Goal: Task Accomplishment & Management: Manage account settings

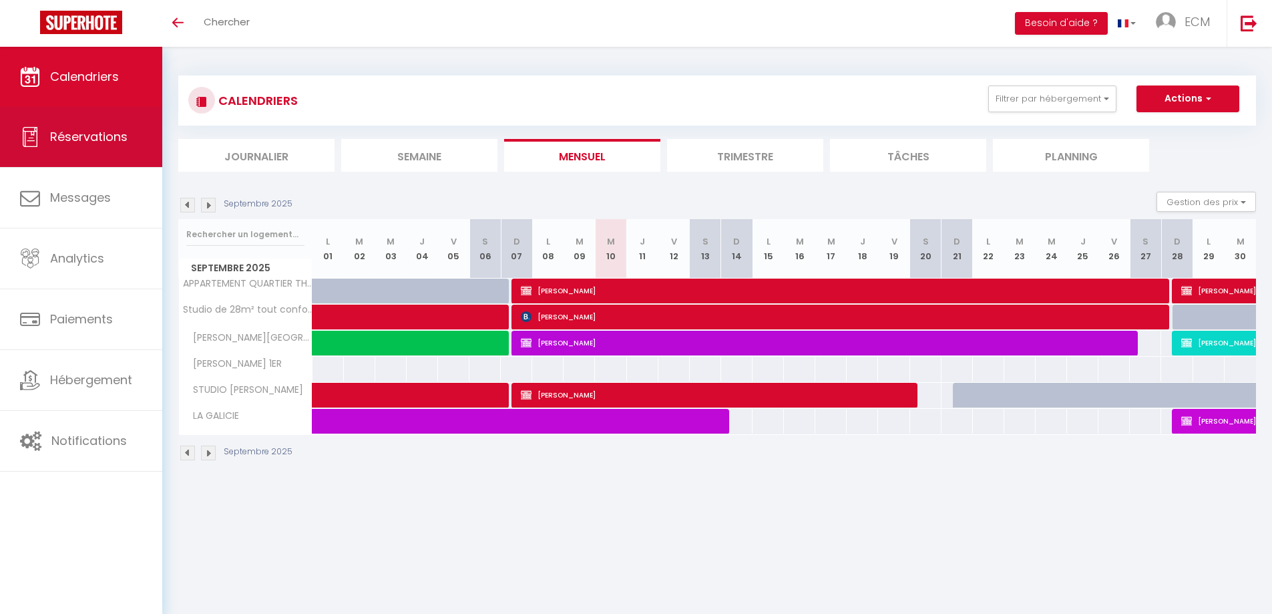
click at [51, 147] on link "Réservations" at bounding box center [81, 137] width 162 height 60
select select "not_cancelled"
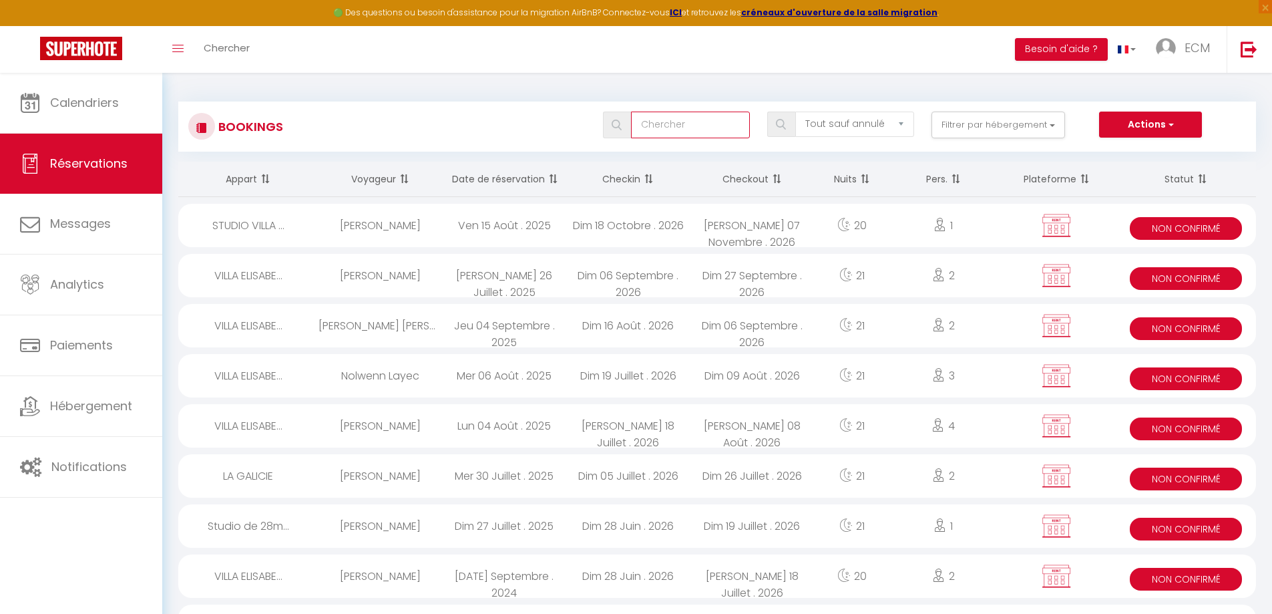
click at [659, 131] on input "text" at bounding box center [690, 124] width 119 height 27
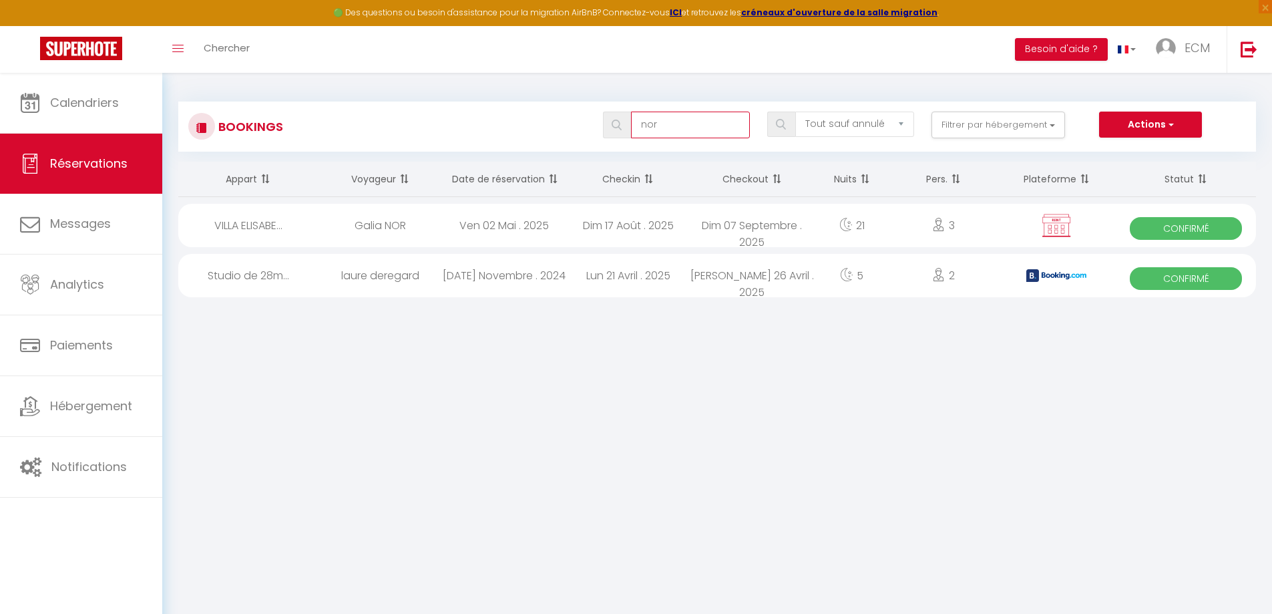
type input "nor"
click at [385, 222] on div "Galia NOR" at bounding box center [380, 225] width 124 height 43
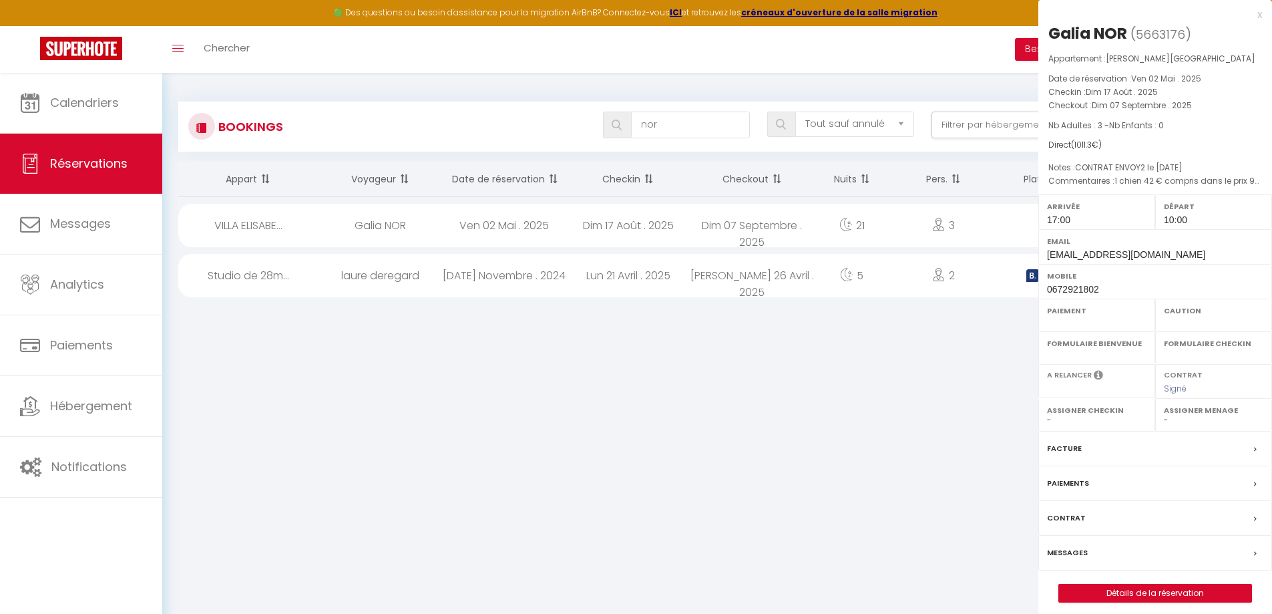
select select "OK"
select select "0"
select select "1"
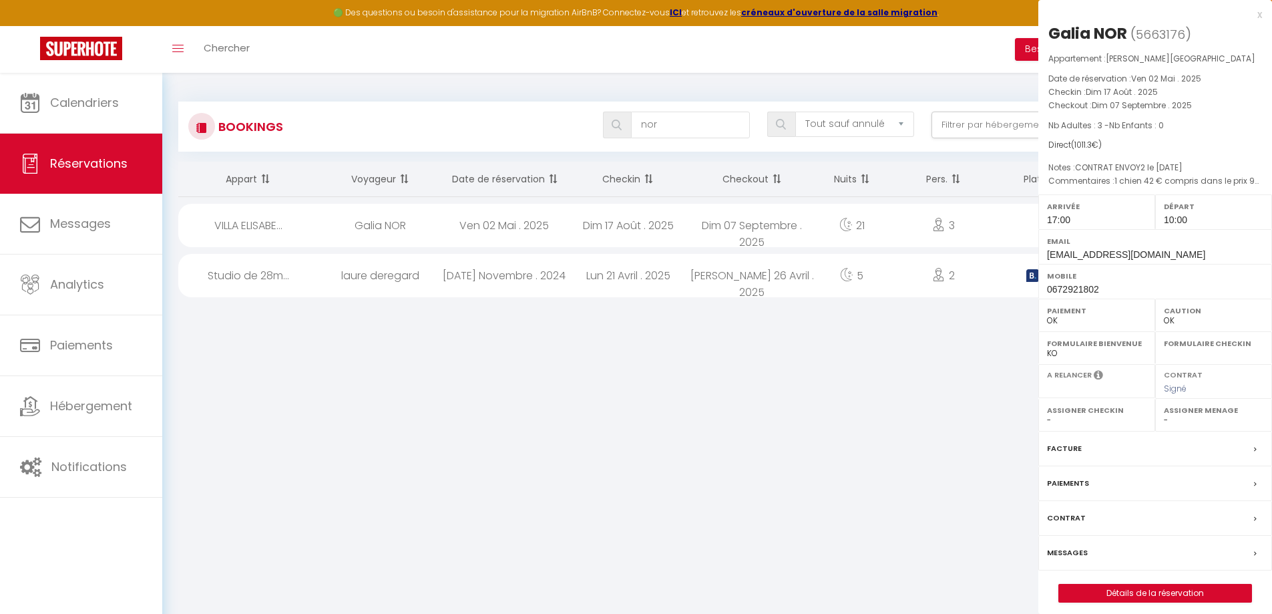
select select
select select "20967"
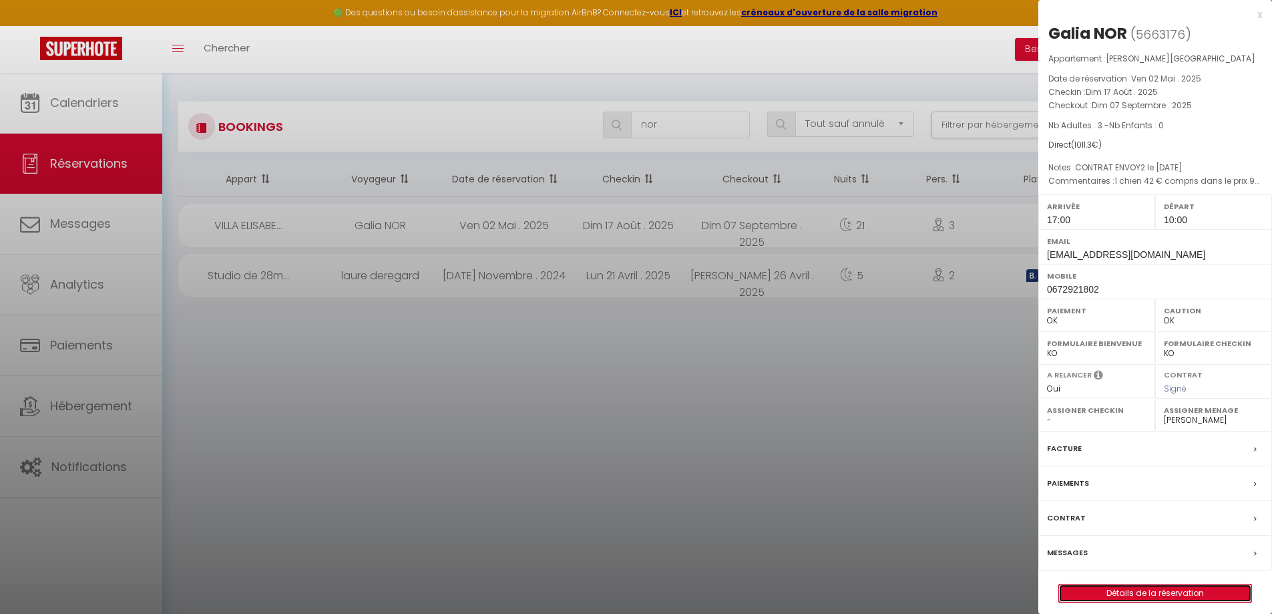
click at [1116, 586] on link "Détails de la réservation" at bounding box center [1155, 592] width 192 height 17
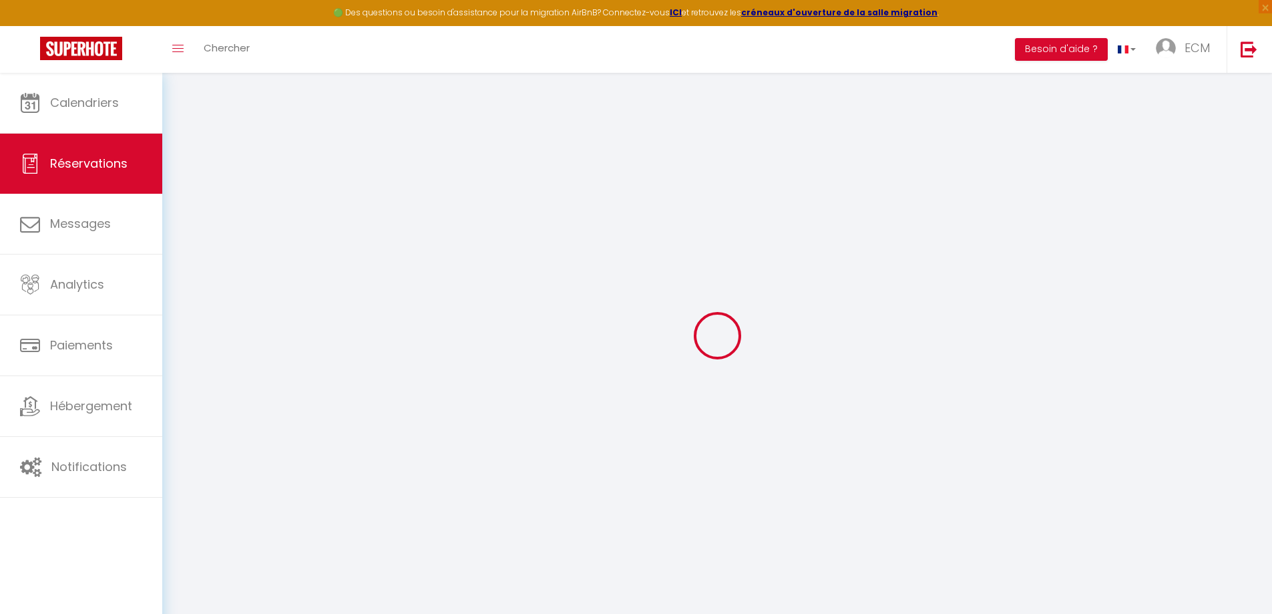
select select
checkbox input "true"
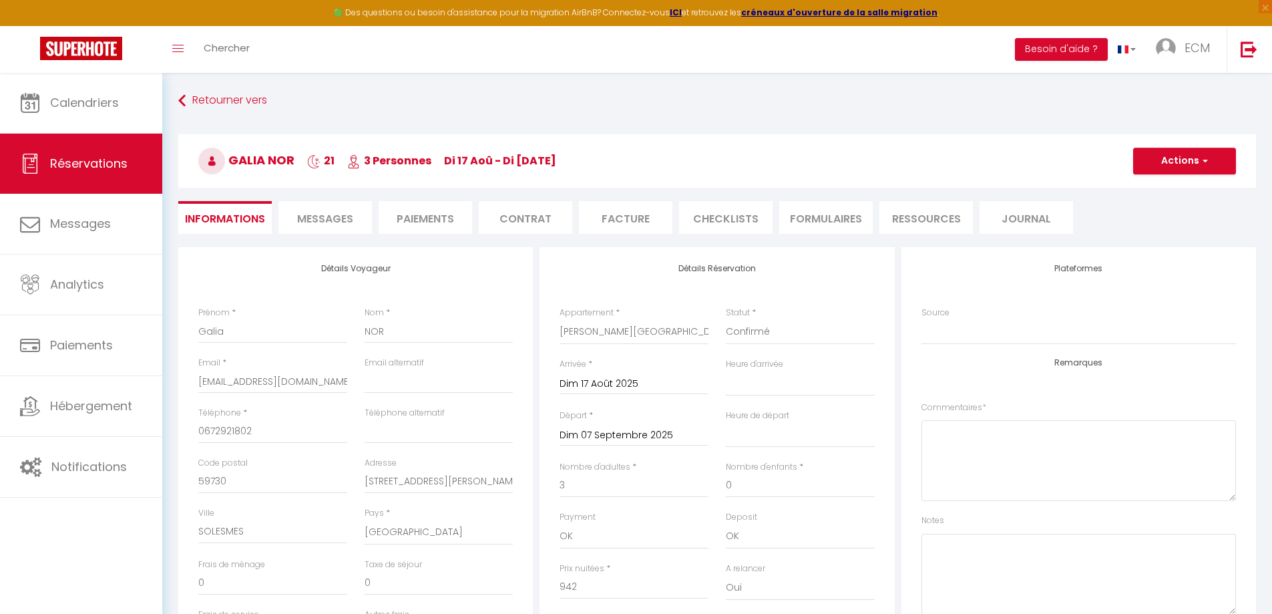
select select
checkbox input "true"
type textarea "1 chien 42 € compris dans le prix 900 + 42"
type textarea "CONTRAT ENVOY2 le [DATE]"
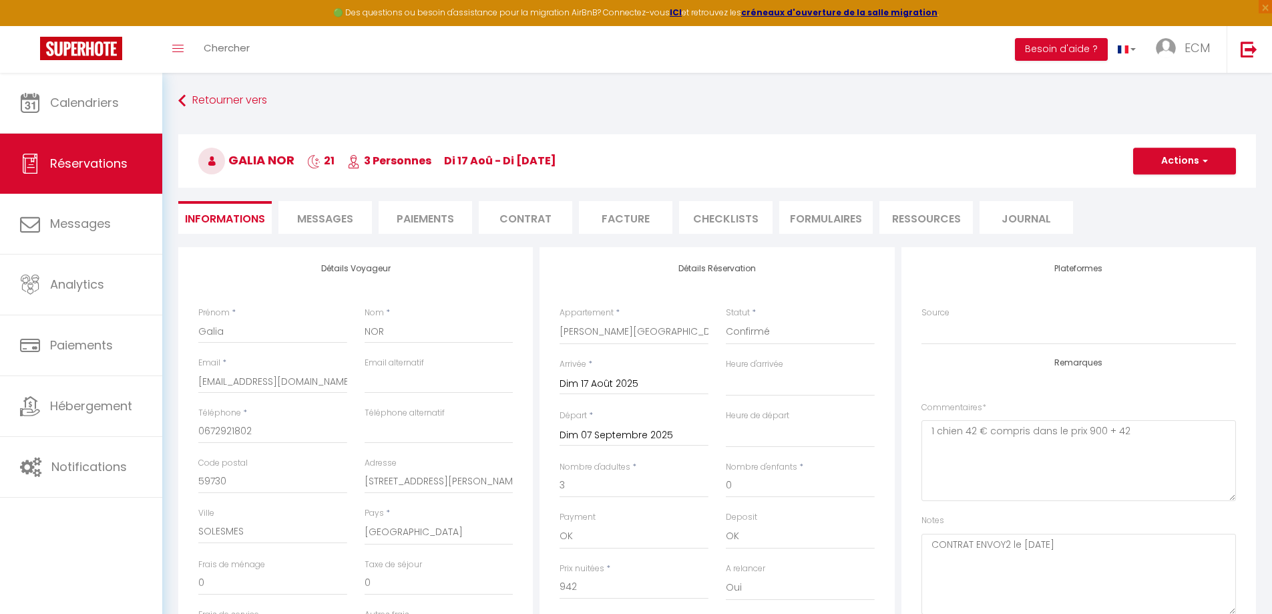
type input "69.3"
select select
checkbox input "true"
select select "17:00"
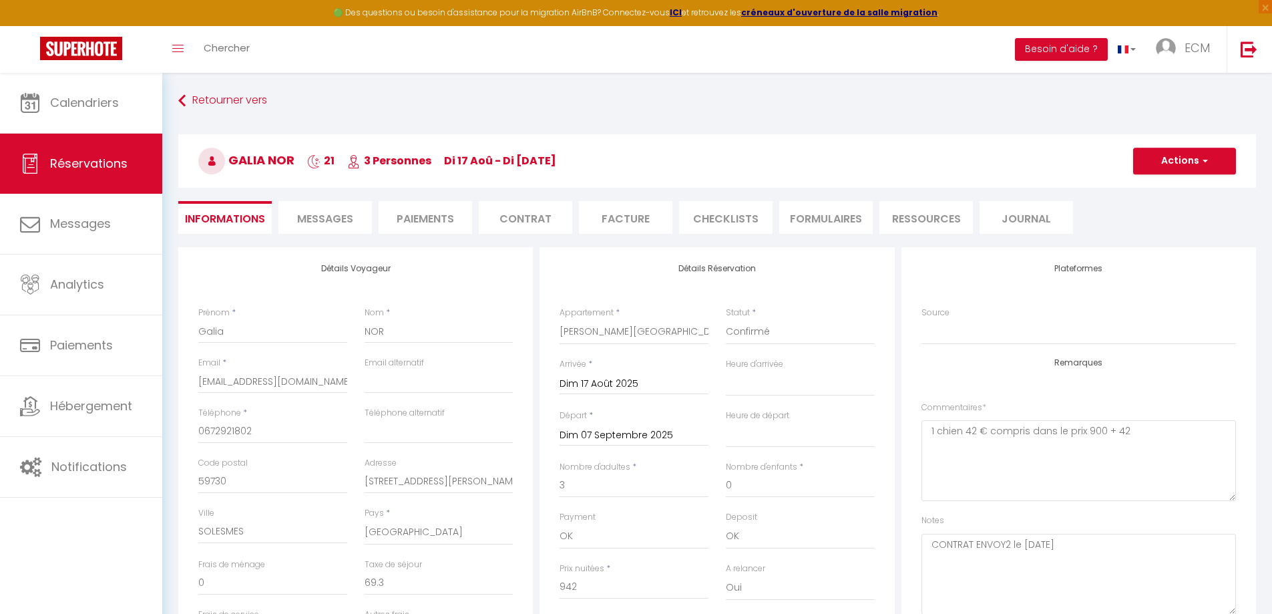
select select "10:00"
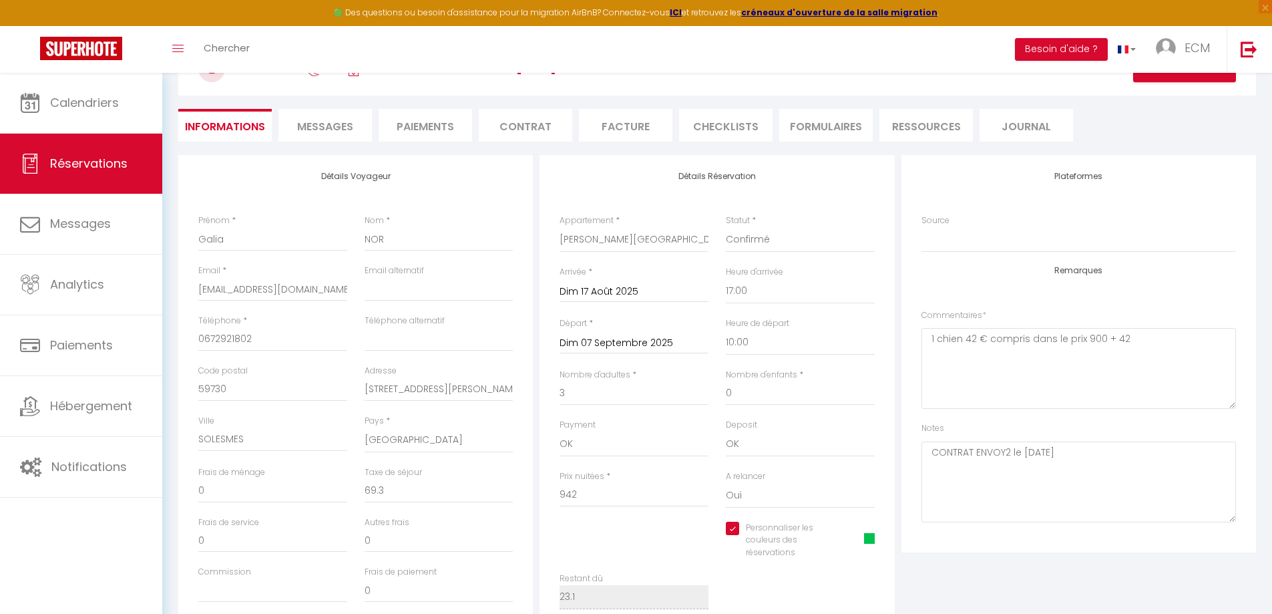
scroll to position [134, 0]
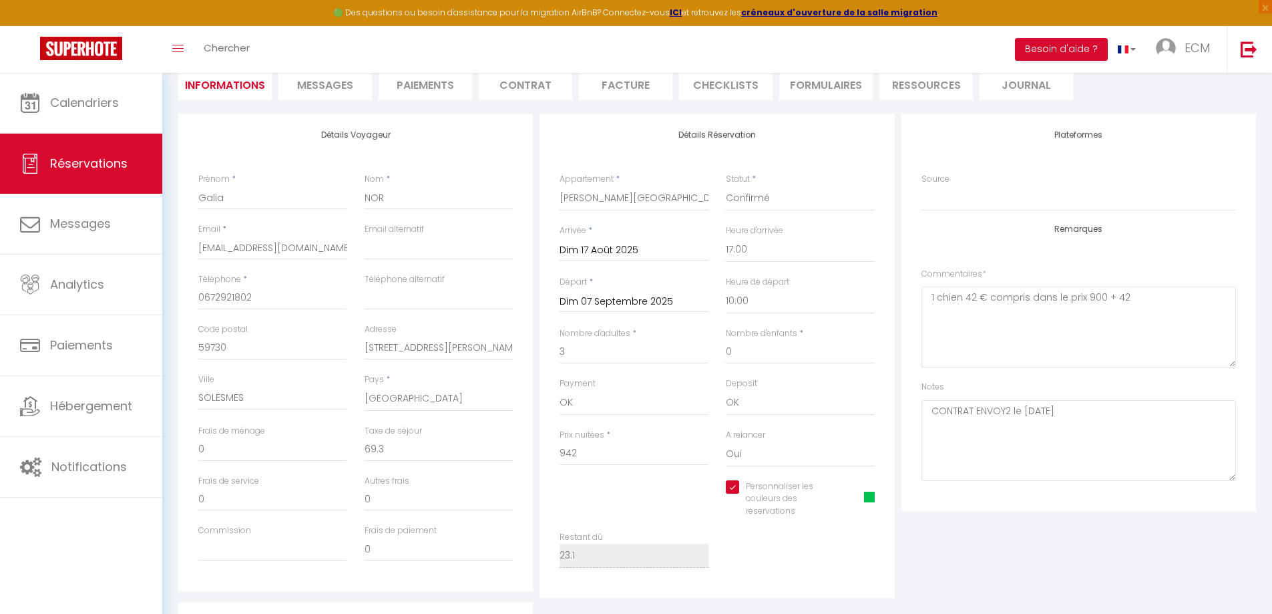
click at [629, 89] on li "Facture" at bounding box center [625, 83] width 93 height 33
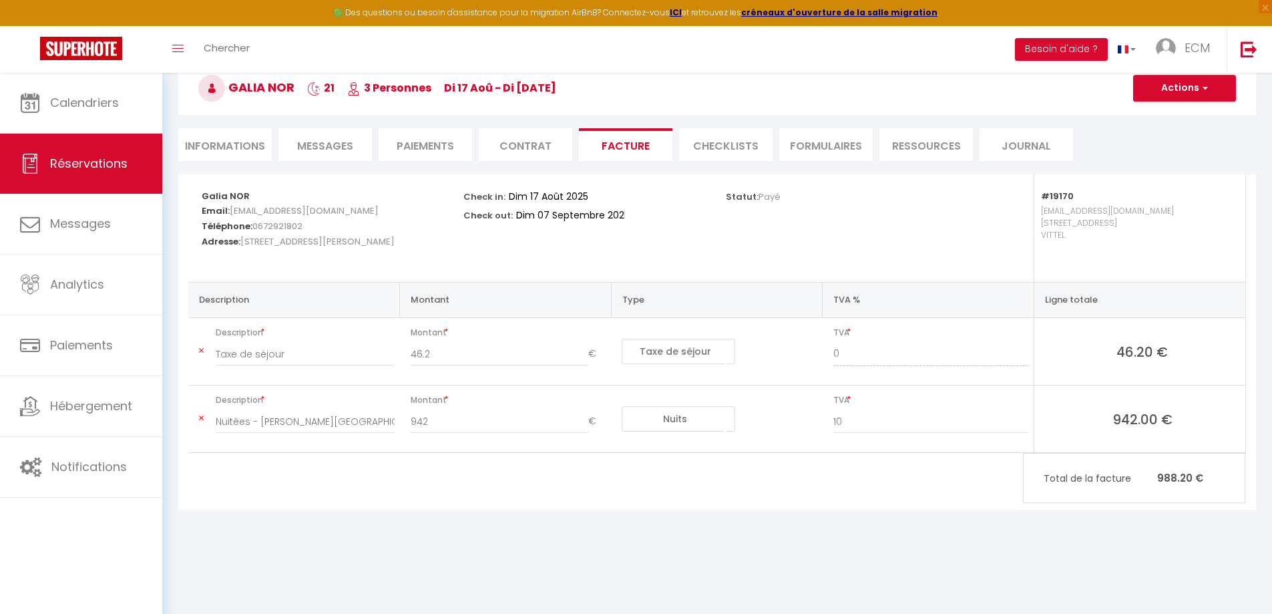
scroll to position [73, 0]
click at [218, 152] on li "Informations" at bounding box center [224, 144] width 93 height 33
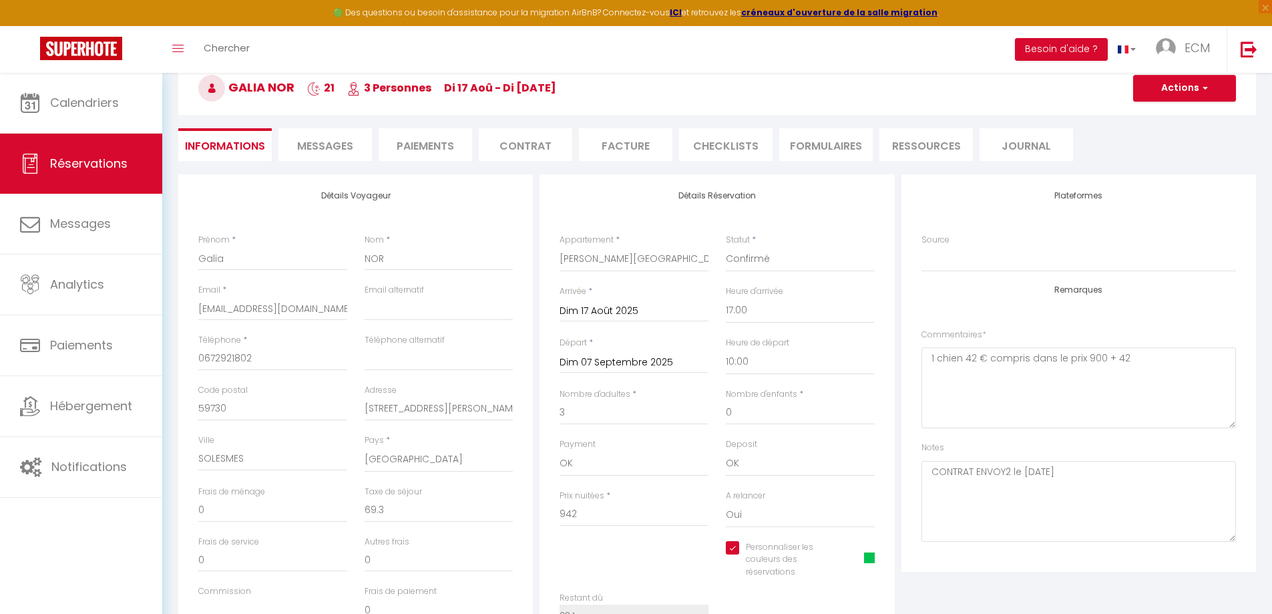
scroll to position [134, 0]
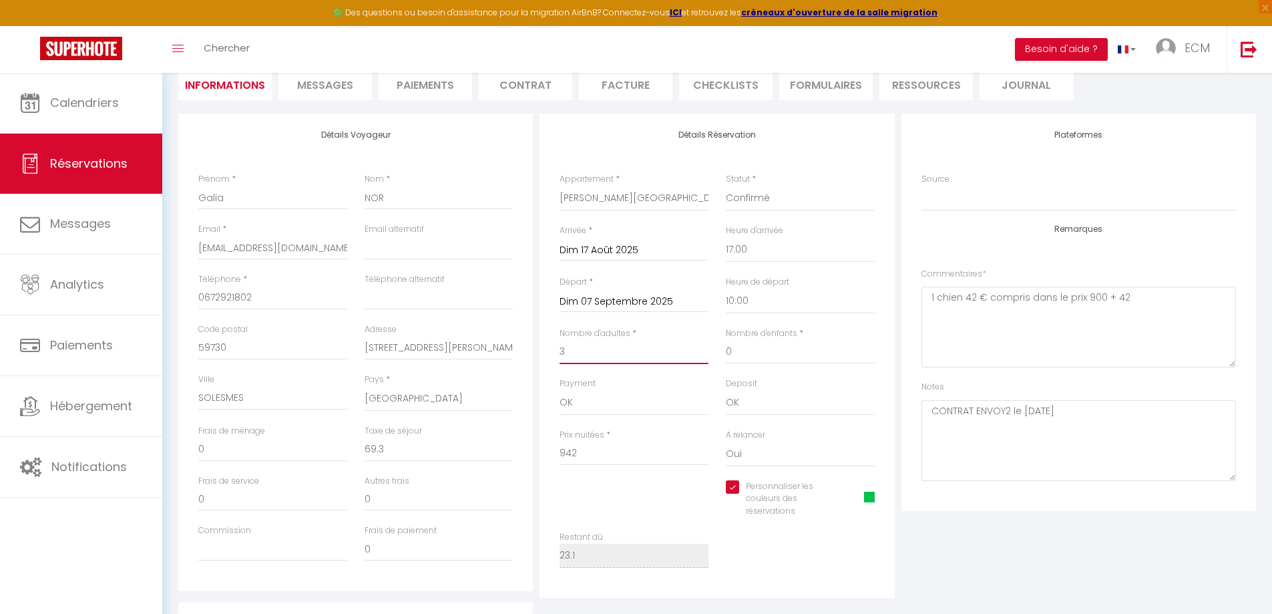
click at [571, 353] on input "3" at bounding box center [633, 352] width 149 height 24
type input "0"
checkbox input "true"
type input "2"
checkbox input "true"
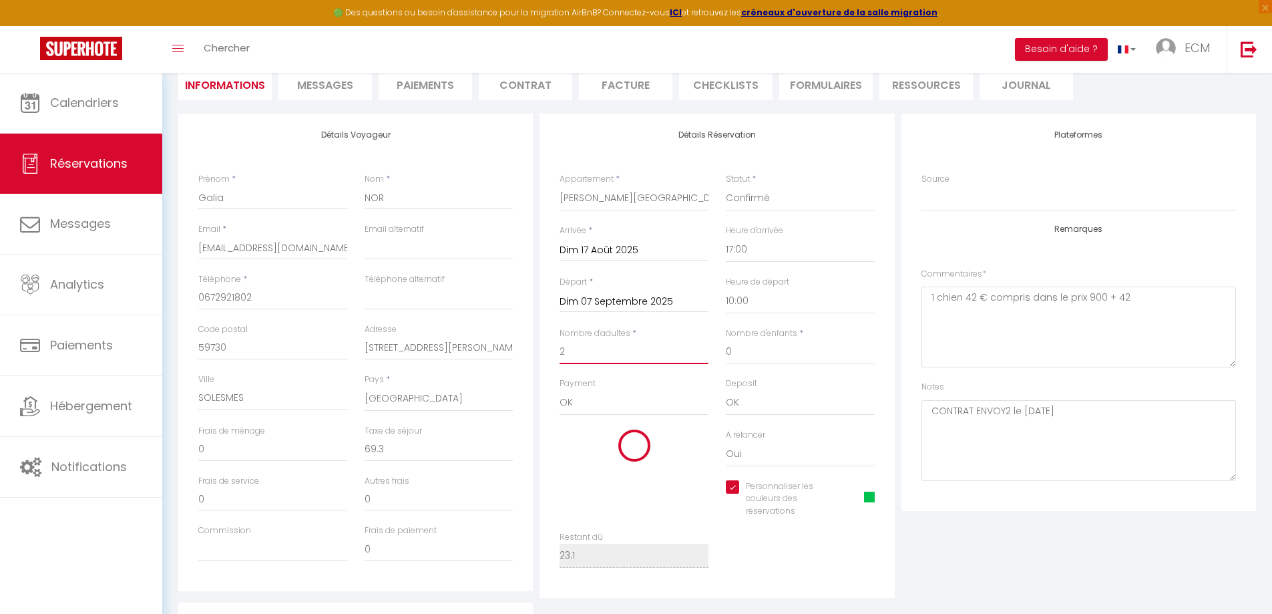
type input "0"
checkbox input "true"
type input "2"
click at [584, 457] on input "0" at bounding box center [633, 453] width 149 height 24
checkbox input "true"
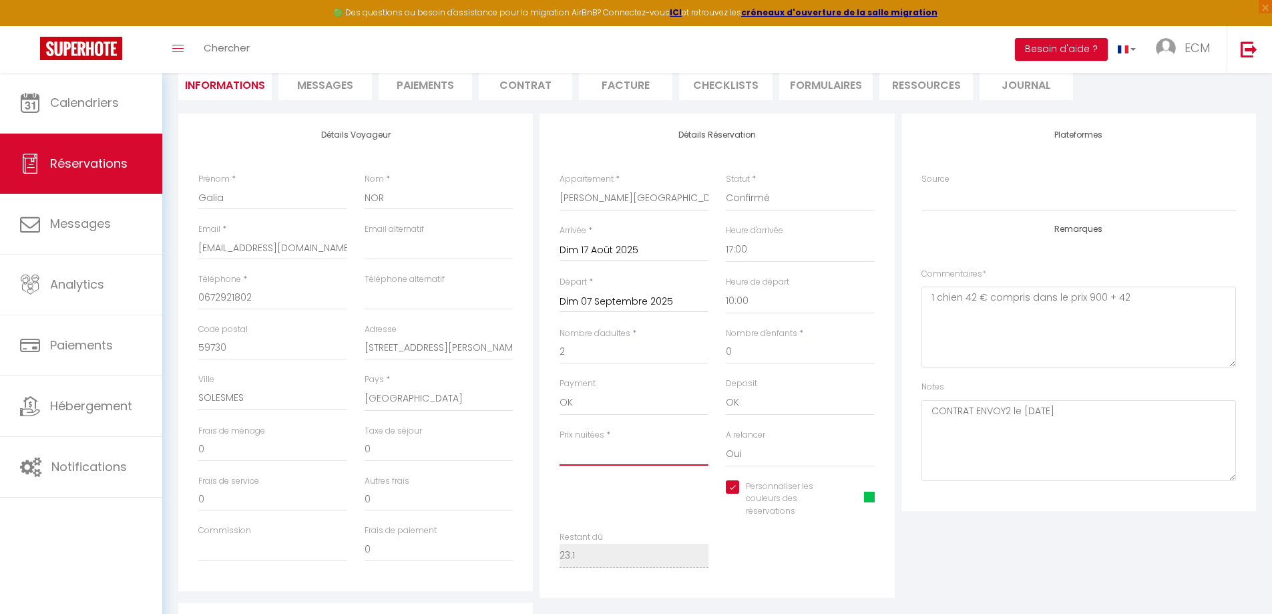
type input "9"
checkbox input "true"
type input "94"
checkbox input "true"
type input "942"
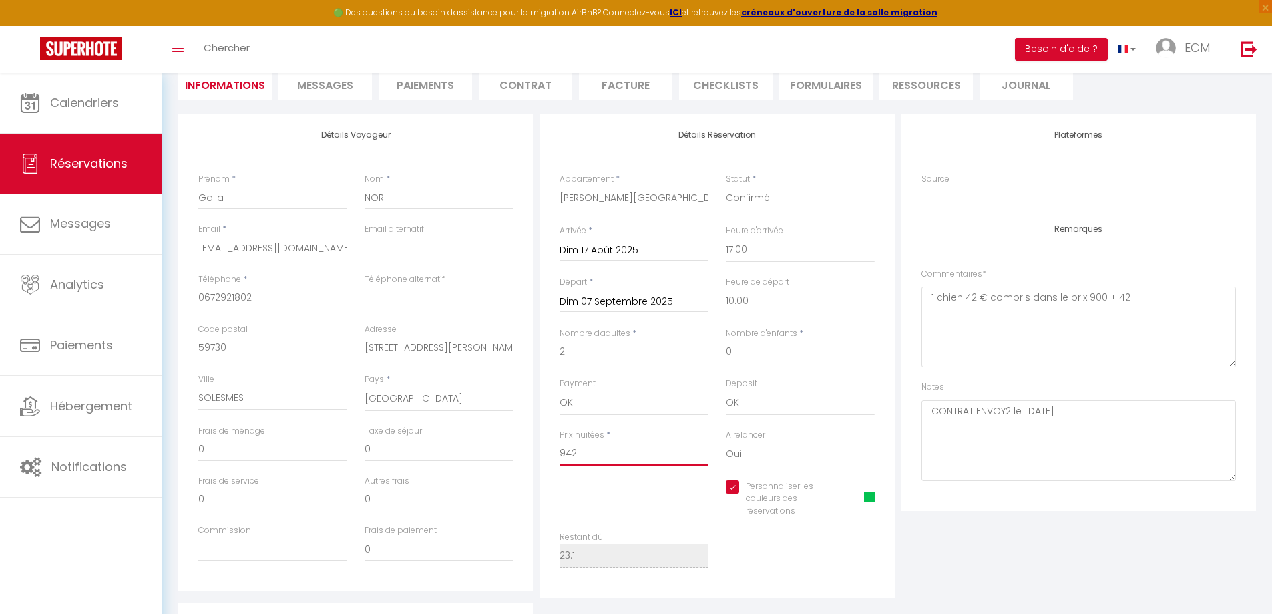
checkbox input "true"
type input "942"
click at [393, 447] on input "0" at bounding box center [439, 449] width 149 height 24
checkbox input "true"
type input "4"
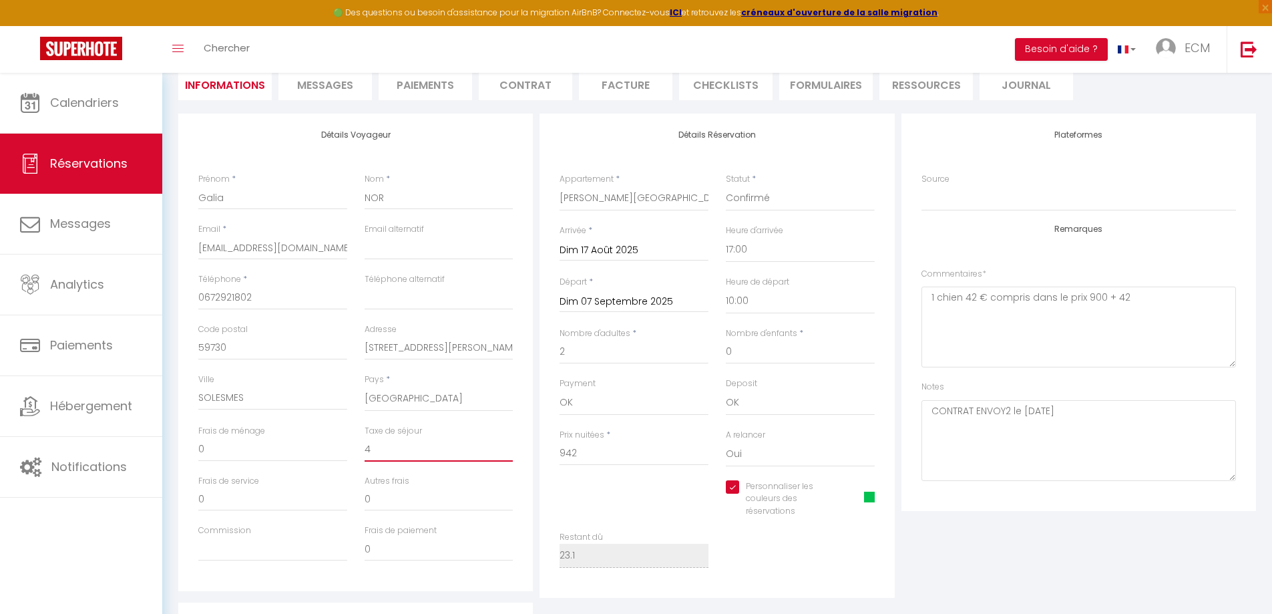
checkbox input "true"
type input "46"
checkbox input "true"
type input "46."
checkbox input "true"
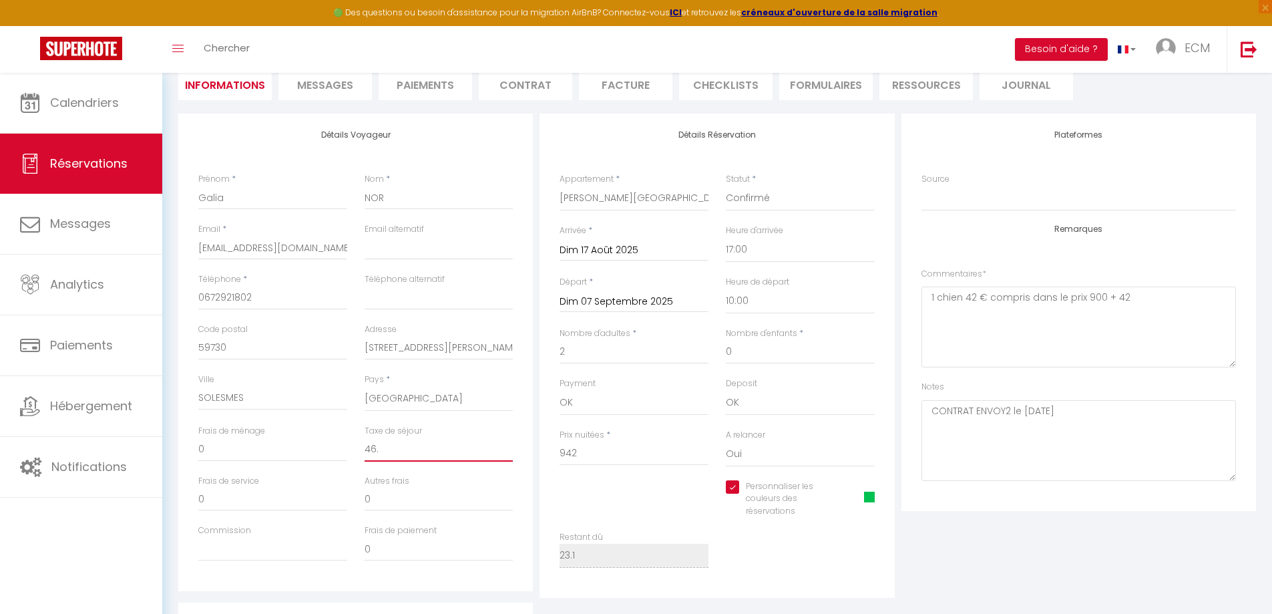
type input "46.2"
checkbox input "true"
type input "46.20"
checkbox input "true"
type input "46.20"
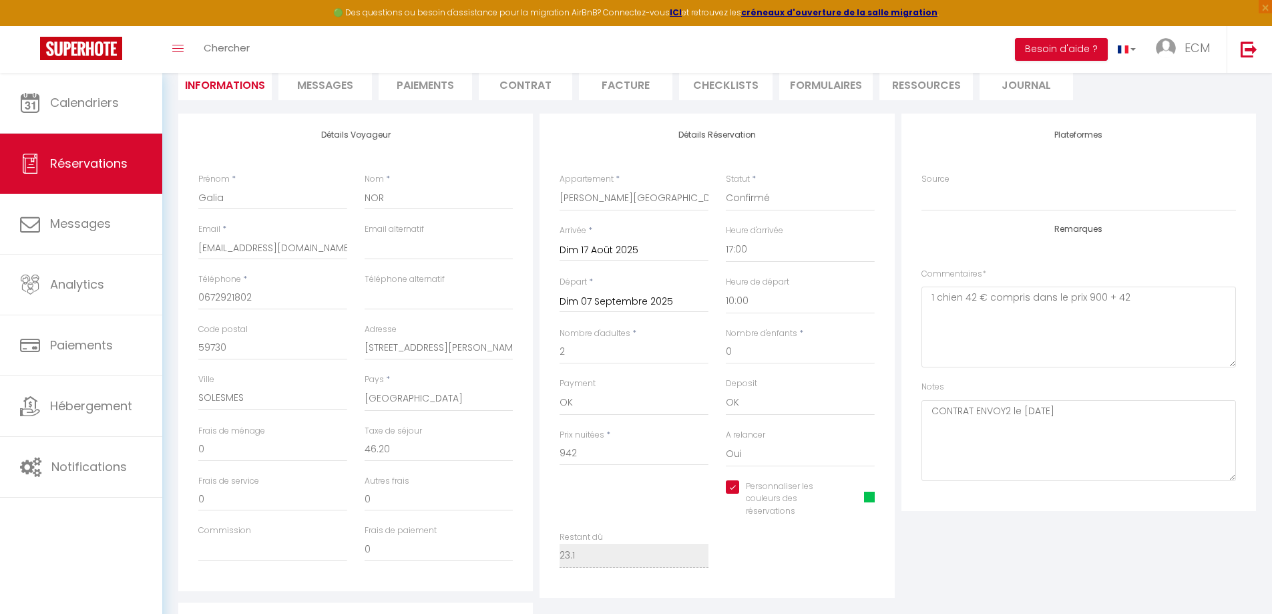
click at [615, 503] on div "Personnaliser les couleurs des réservations #03C150" at bounding box center [717, 505] width 332 height 51
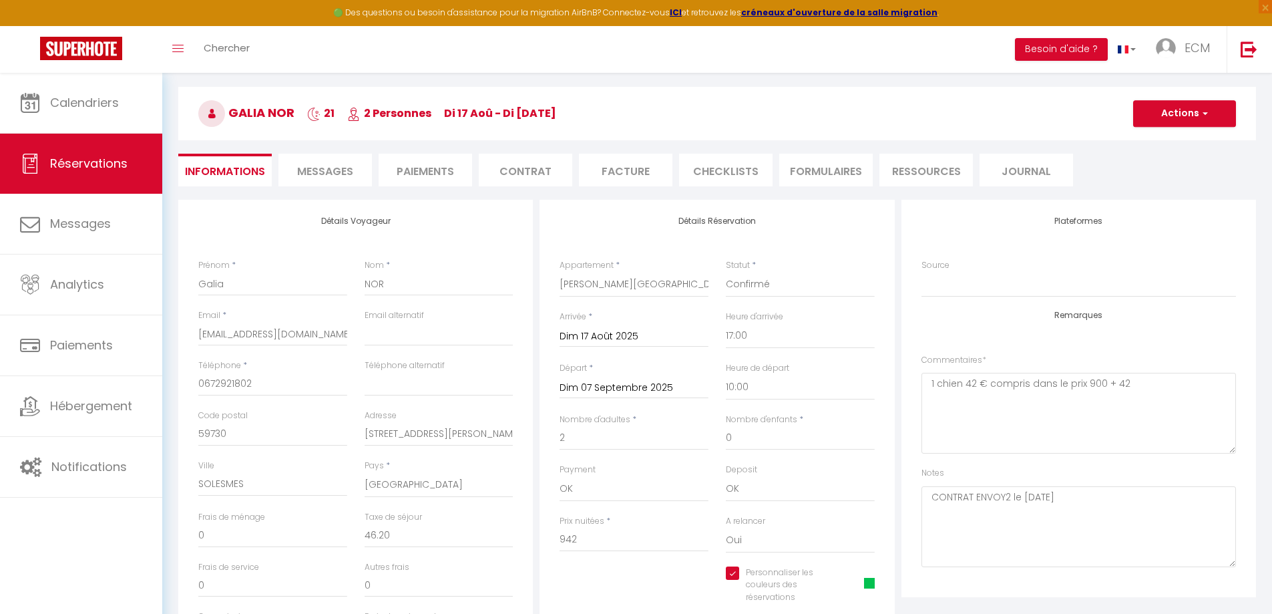
scroll to position [0, 0]
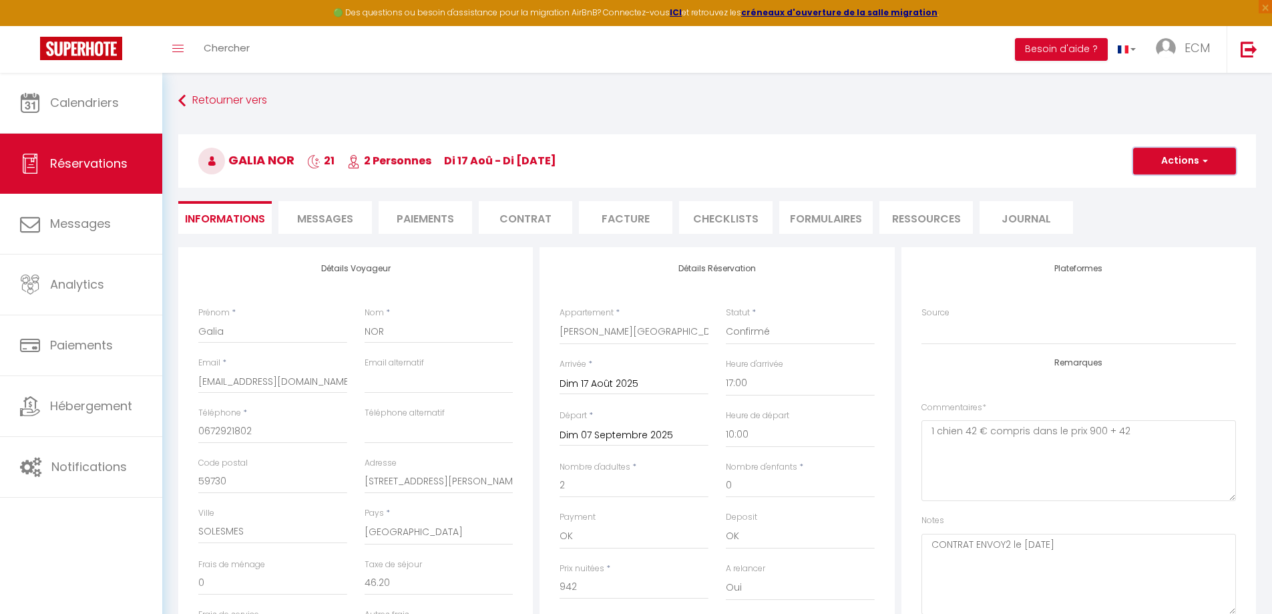
click at [1198, 156] on button "Actions" at bounding box center [1184, 161] width 103 height 27
click at [1144, 190] on link "Enregistrer" at bounding box center [1170, 190] width 105 height 17
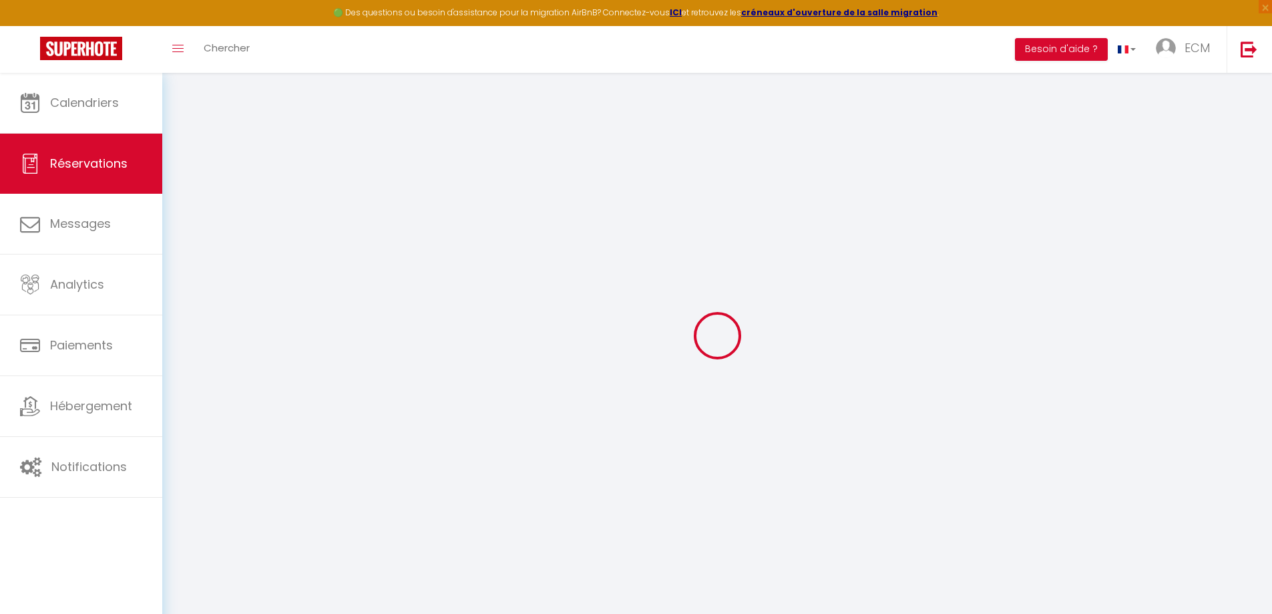
select select "not_cancelled"
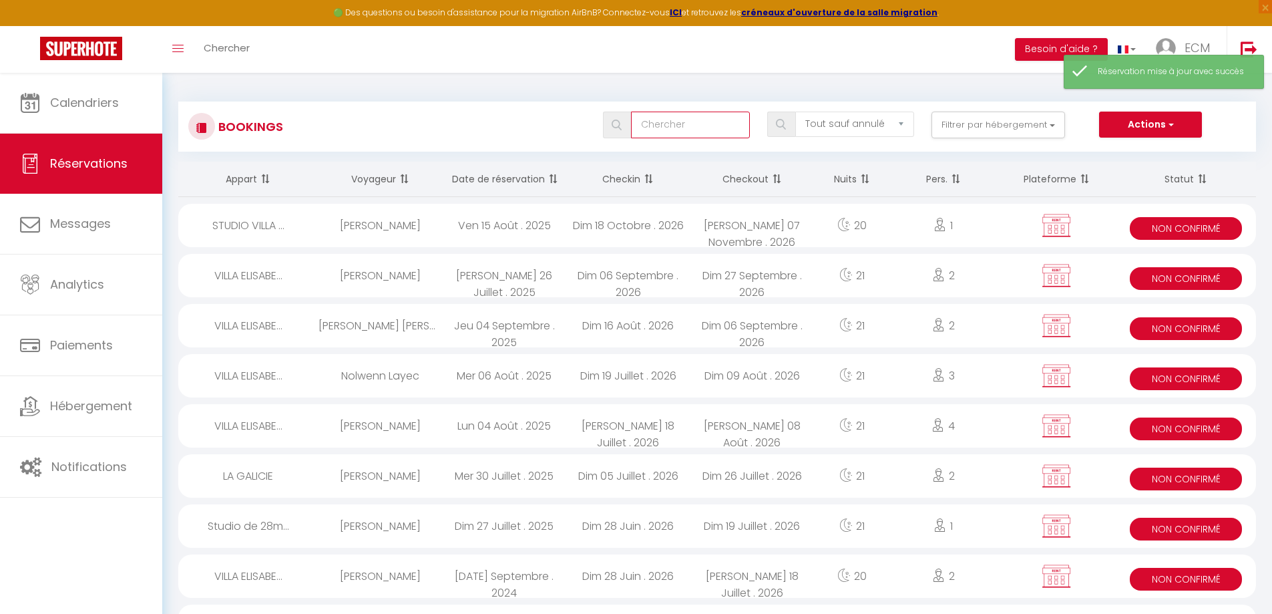
click at [668, 128] on input "text" at bounding box center [690, 124] width 119 height 27
type input "nor"
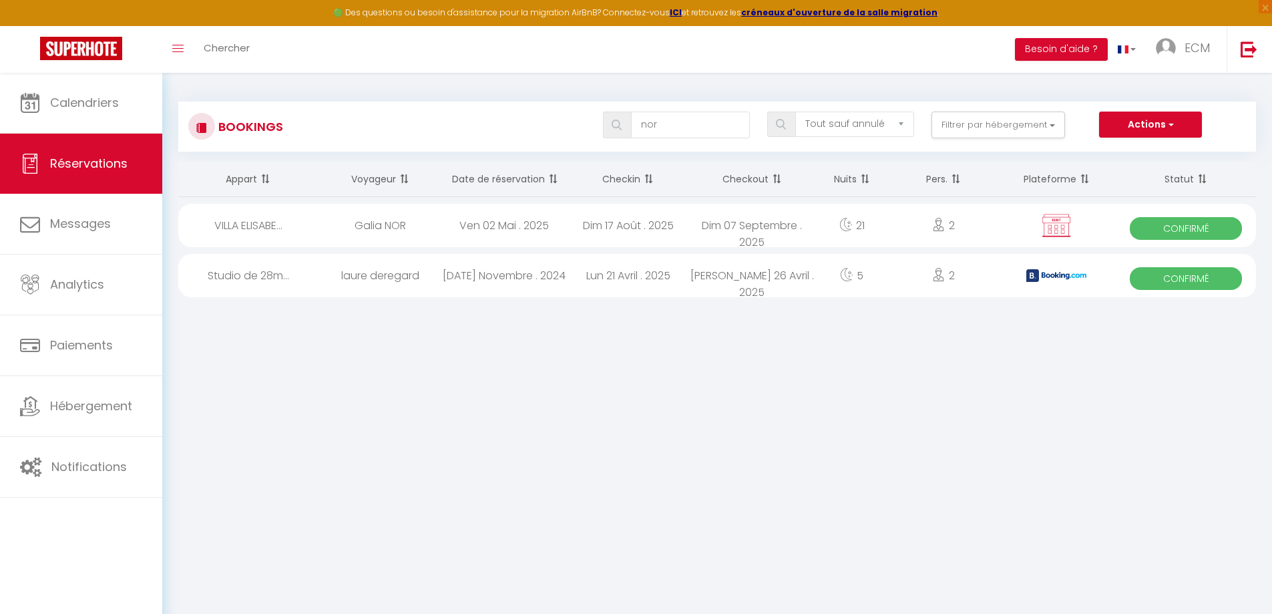
click at [608, 226] on div "Dim 17 Août . 2025" at bounding box center [628, 225] width 124 height 43
select select "OK"
select select "0"
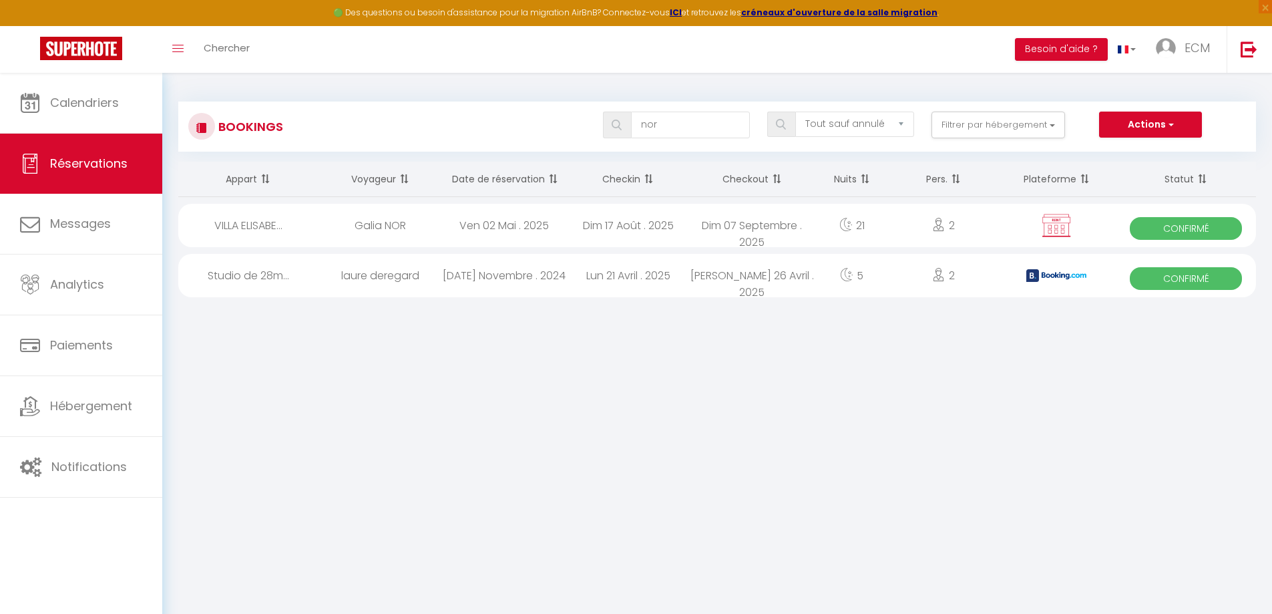
select select "1"
select select
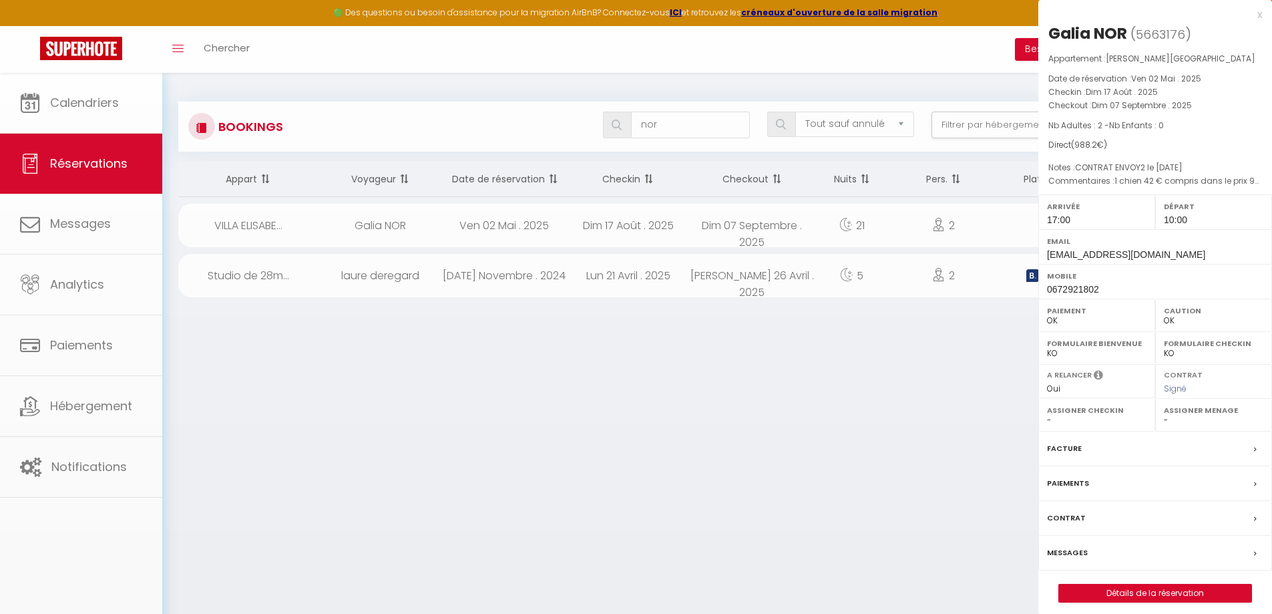
select select "20967"
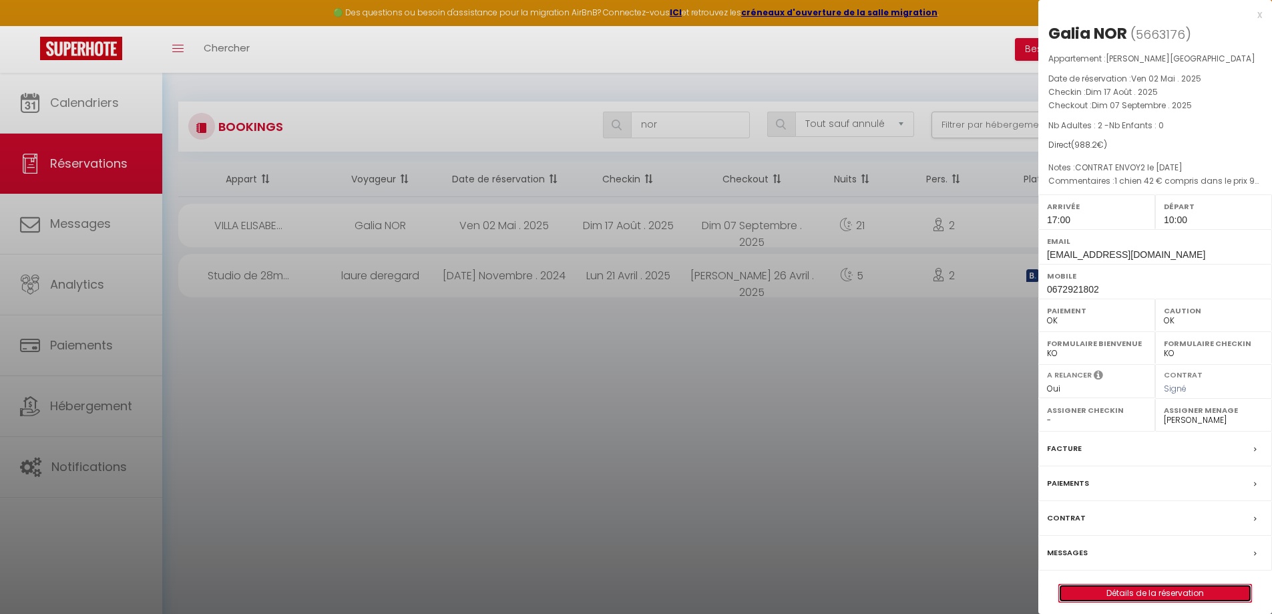
click at [1123, 594] on link "Détails de la réservation" at bounding box center [1155, 592] width 192 height 17
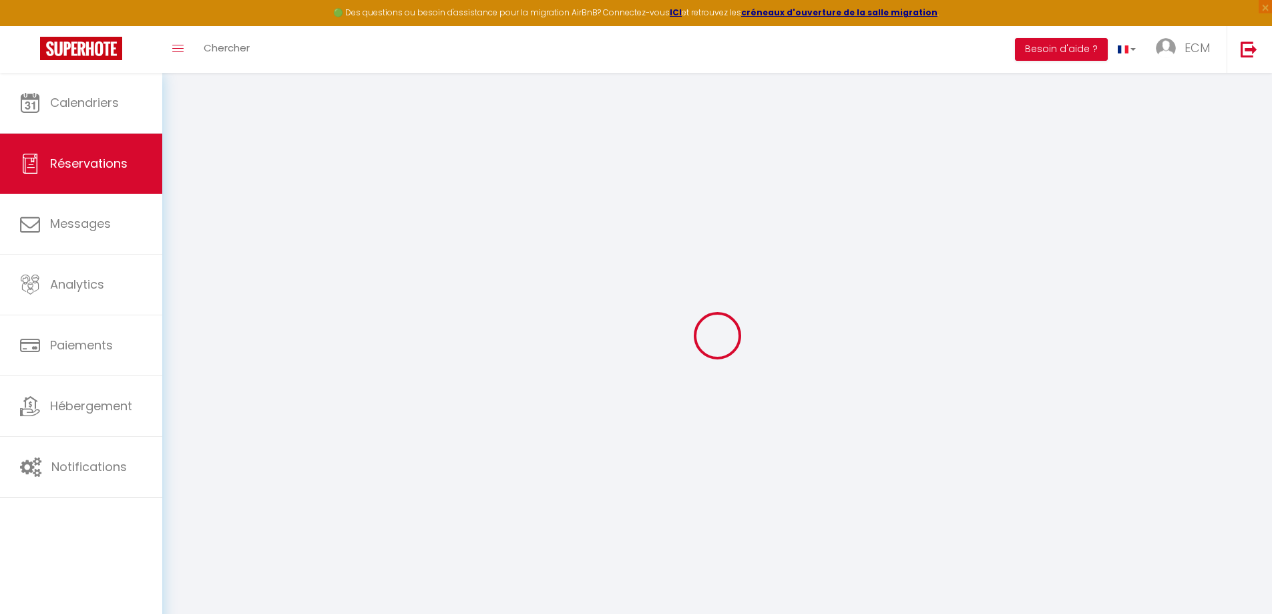
select select
checkbox input "true"
select select
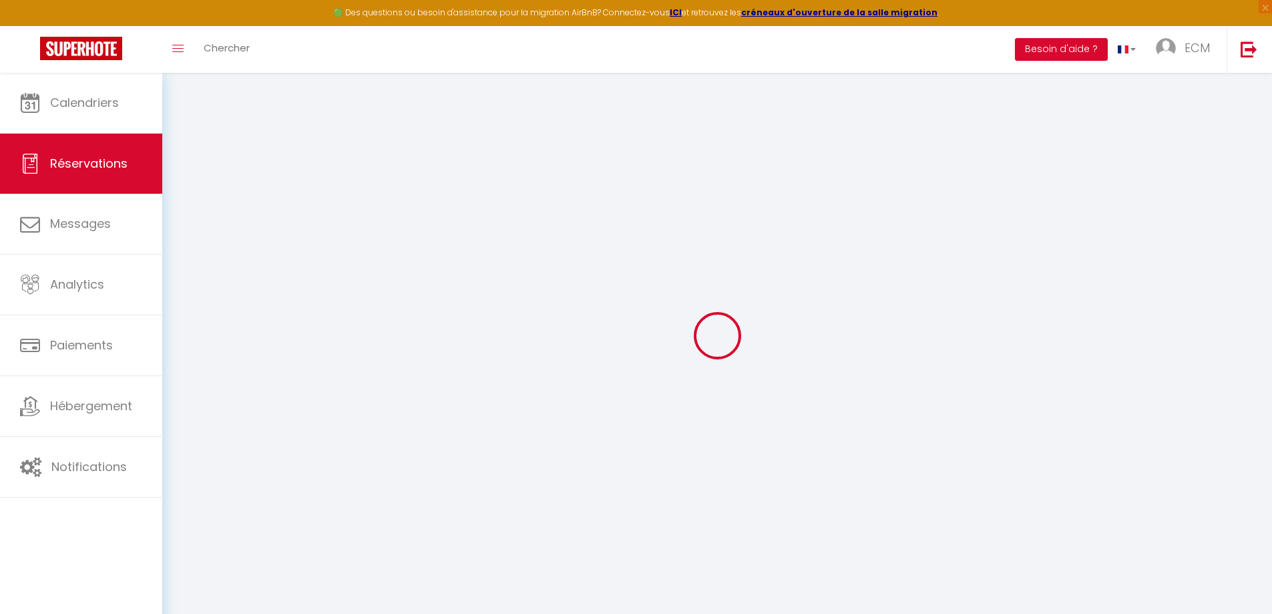
checkbox input "true"
type textarea "1 chien 42 € compris dans le prix 900 + 42"
type textarea "CONTRAT ENVOY2 le [DATE]"
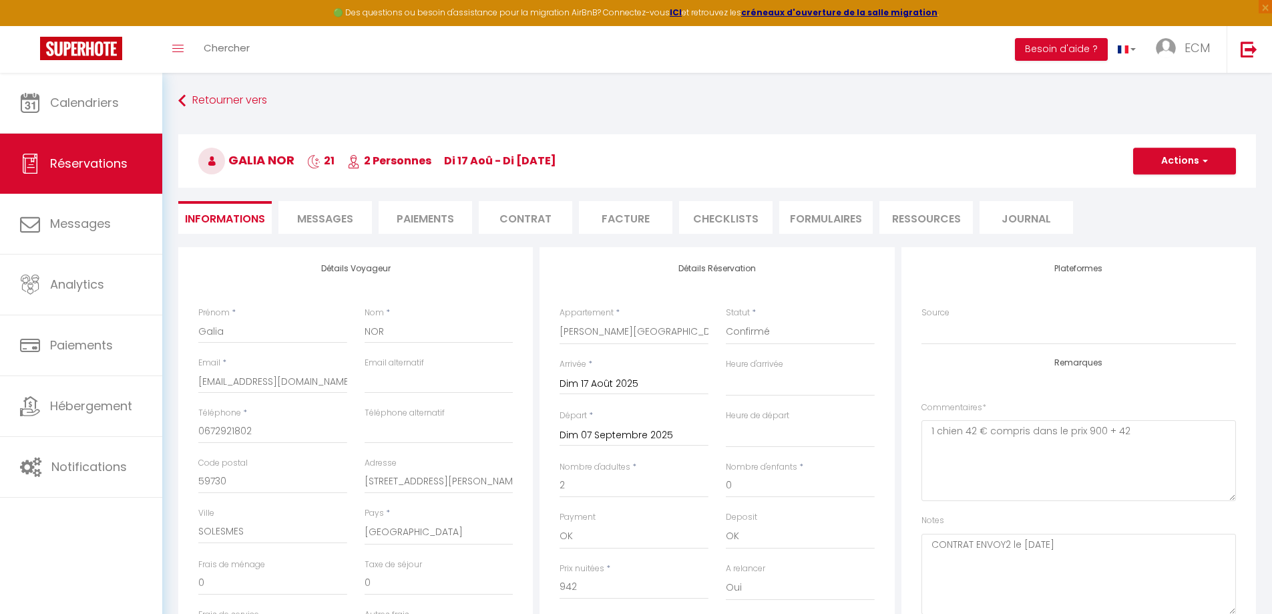
type input "46.2"
select select
checkbox input "true"
select select "17:00"
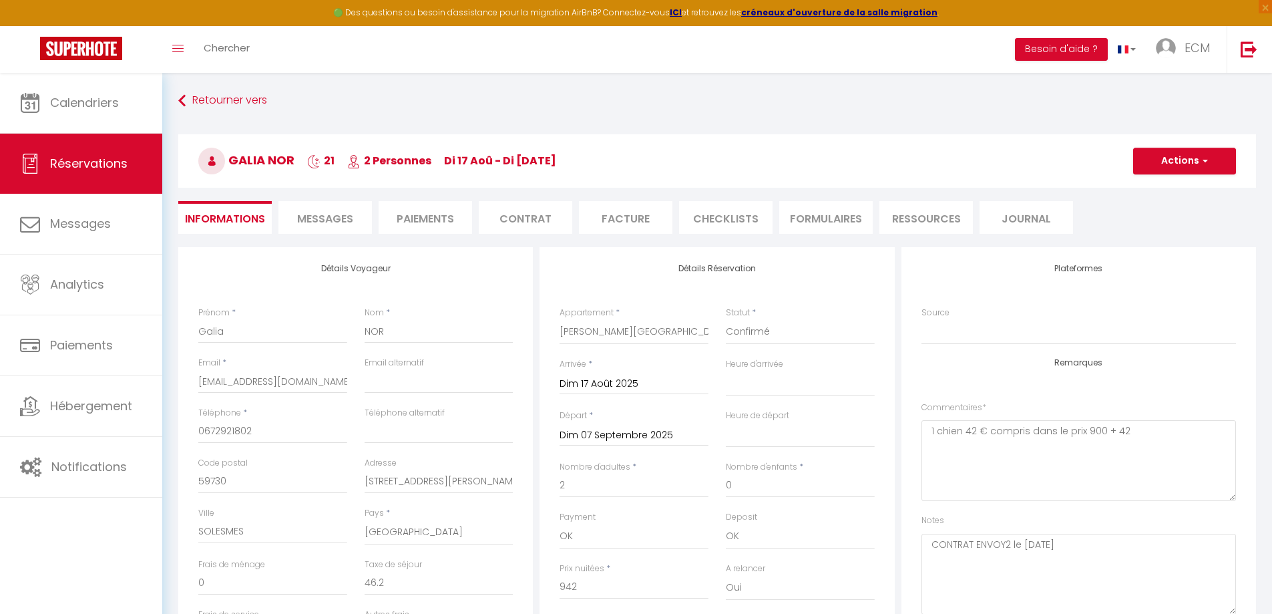
select select "10:00"
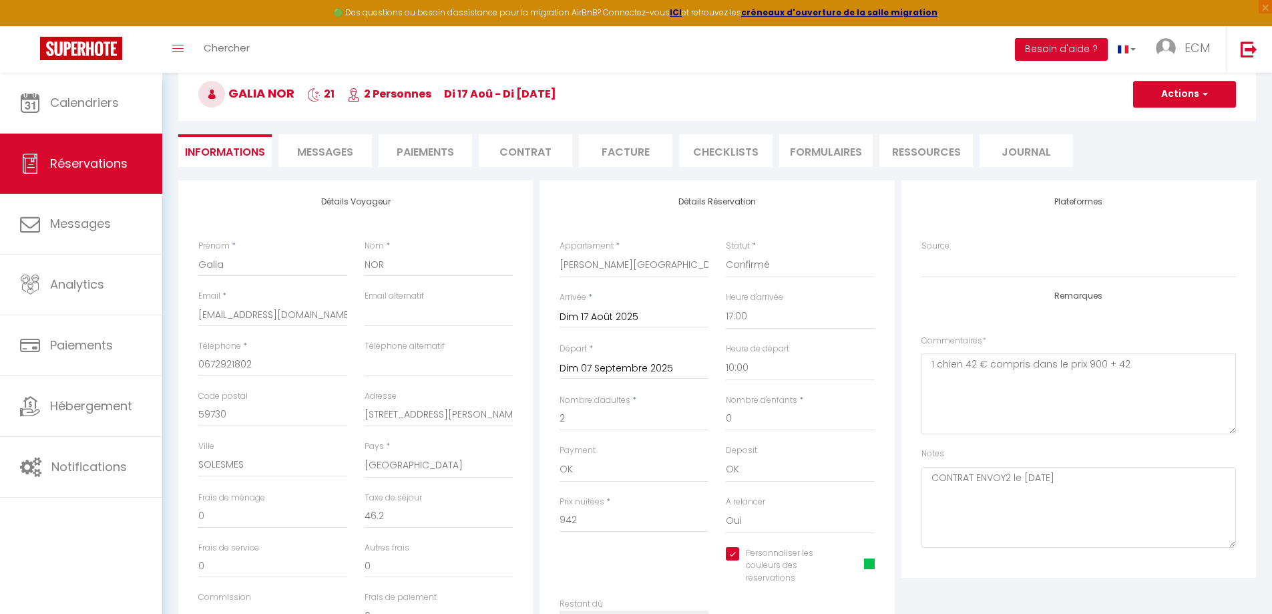
scroll to position [134, 0]
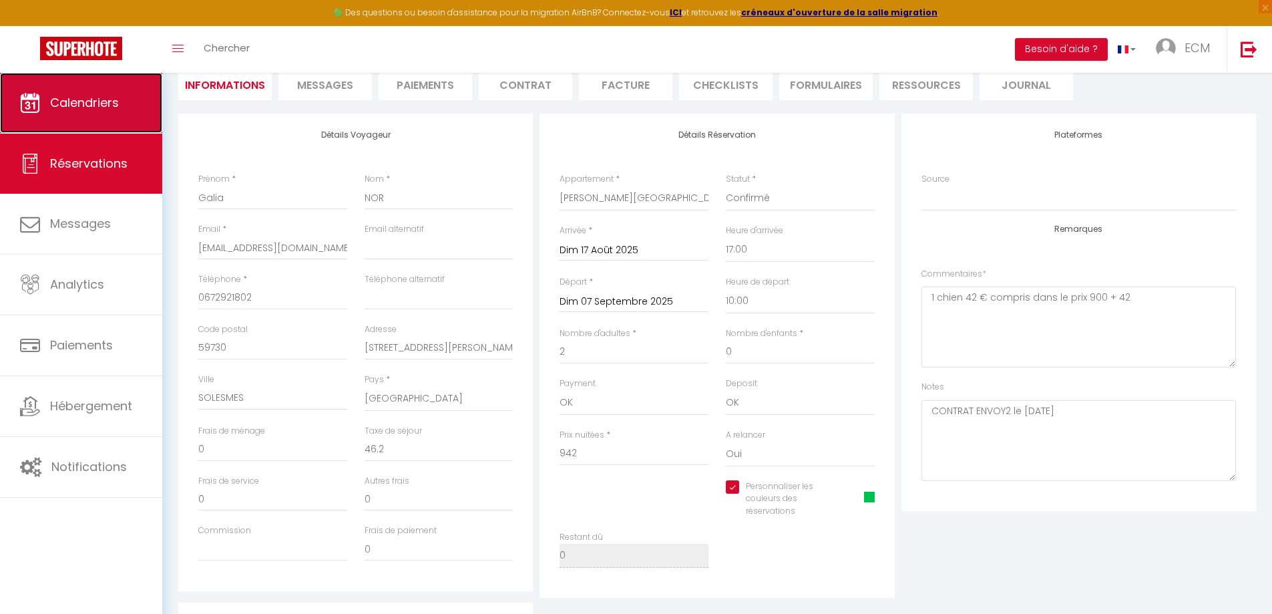
click at [67, 101] on span "Calendriers" at bounding box center [84, 102] width 69 height 17
